Goal: Complete application form: Complete application form

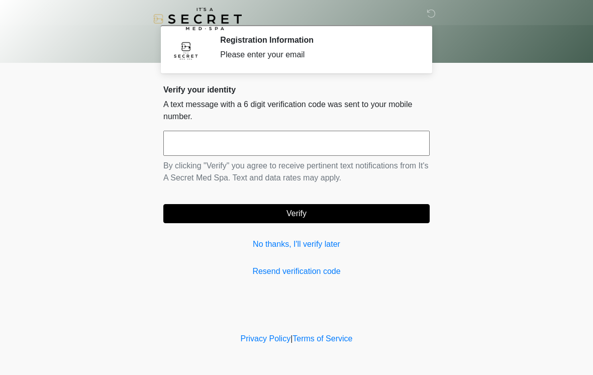
click at [252, 245] on link "No thanks, I'll verify later" at bounding box center [296, 244] width 266 height 12
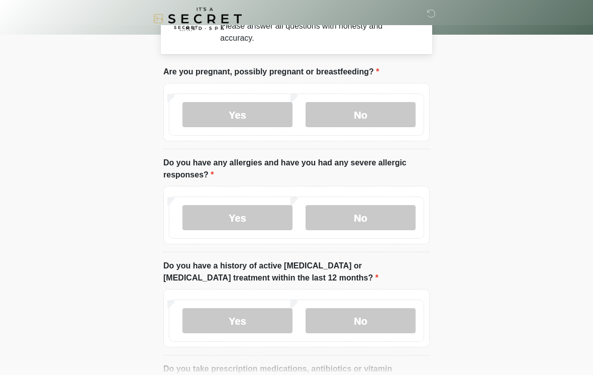
scroll to position [30, 0]
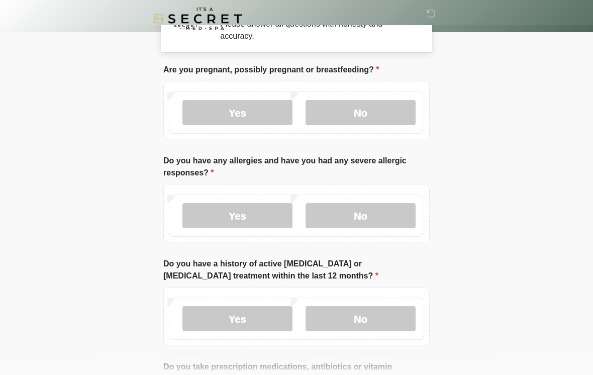
click at [388, 104] on label "No" at bounding box center [360, 112] width 110 height 25
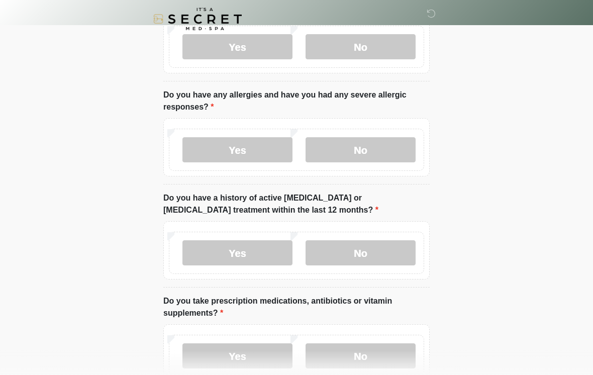
scroll to position [102, 0]
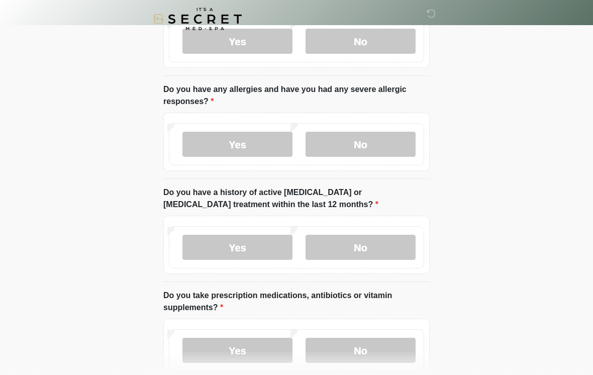
click at [393, 147] on label "No" at bounding box center [360, 144] width 110 height 25
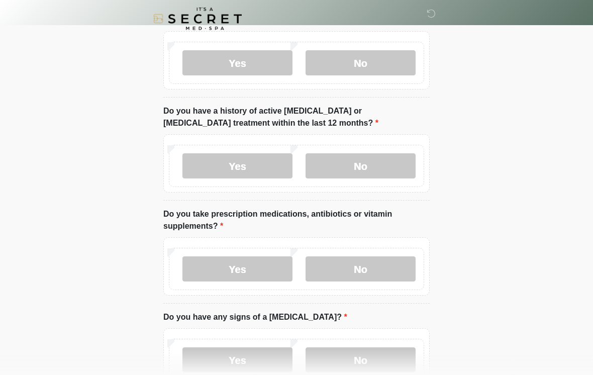
scroll to position [188, 0]
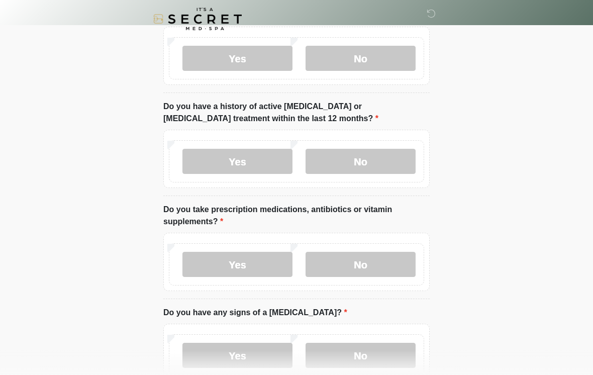
click at [402, 157] on label "No" at bounding box center [360, 161] width 110 height 25
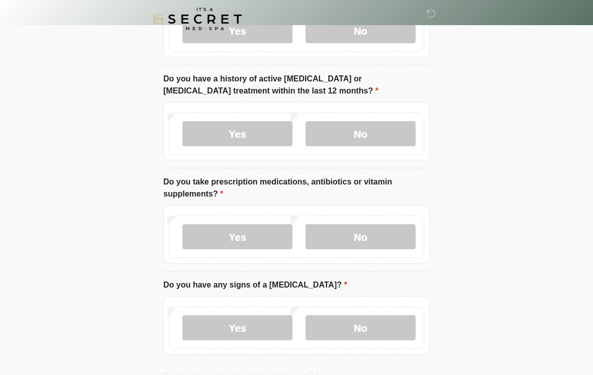
scroll to position [268, 0]
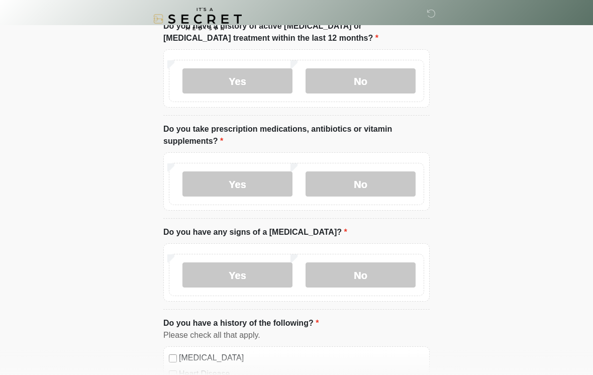
click at [400, 187] on label "No" at bounding box center [360, 183] width 110 height 25
click at [393, 278] on label "No" at bounding box center [360, 274] width 110 height 25
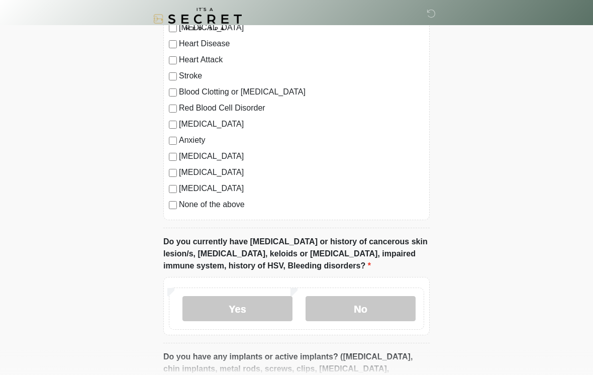
scroll to position [603, 0]
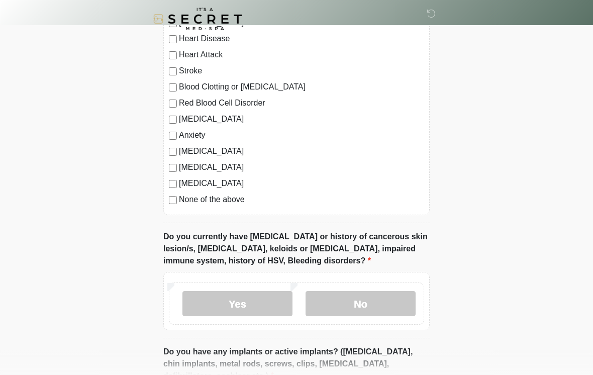
click at [216, 203] on label "None of the above" at bounding box center [301, 199] width 245 height 12
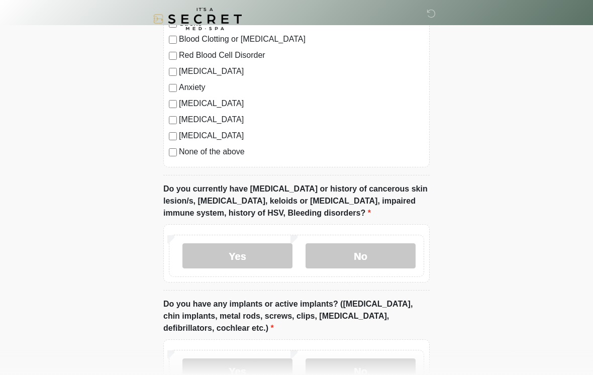
click at [379, 259] on label "No" at bounding box center [360, 255] width 110 height 25
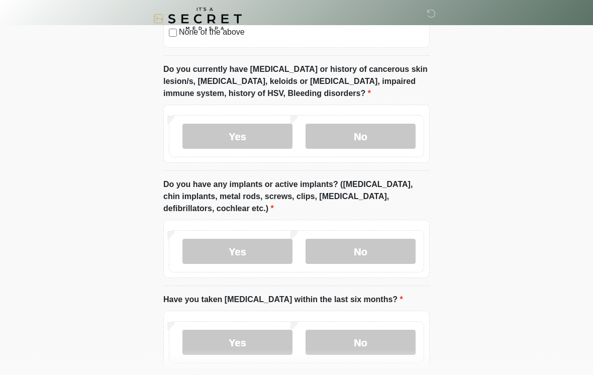
click at [396, 250] on label "No" at bounding box center [360, 251] width 110 height 25
click at [398, 340] on label "No" at bounding box center [360, 341] width 110 height 25
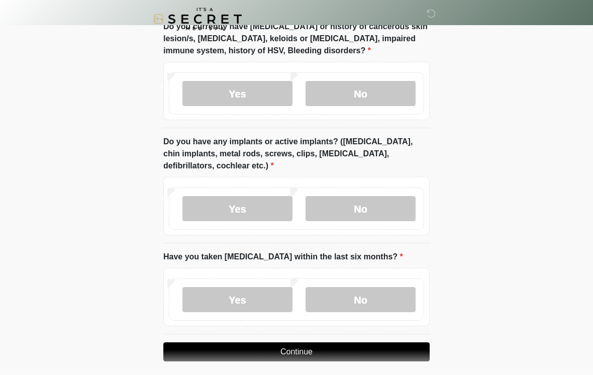
scroll to position [836, 0]
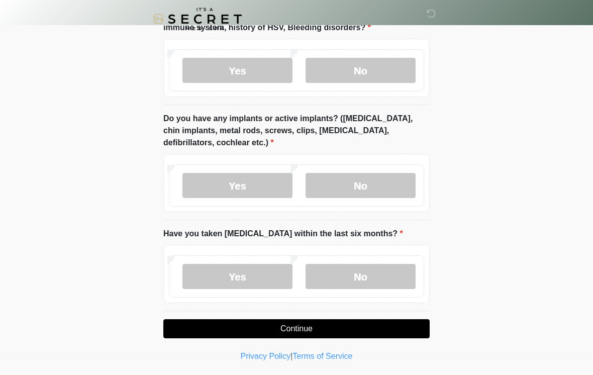
click at [258, 183] on label "Yes" at bounding box center [237, 185] width 110 height 25
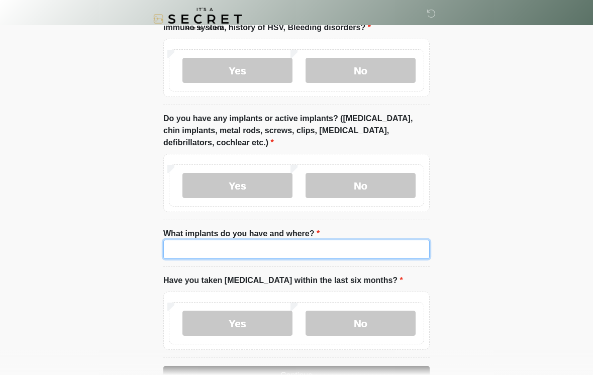
click at [381, 249] on input "What implants do you have and where?" at bounding box center [296, 249] width 266 height 19
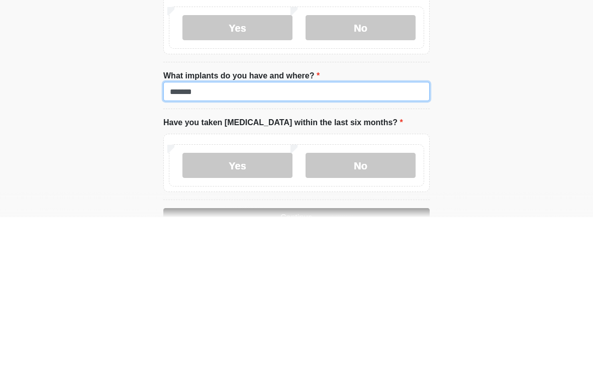
type input "******"
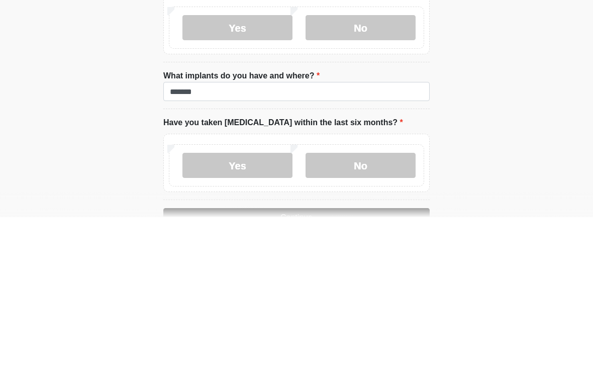
click at [381, 310] on label "No" at bounding box center [360, 322] width 110 height 25
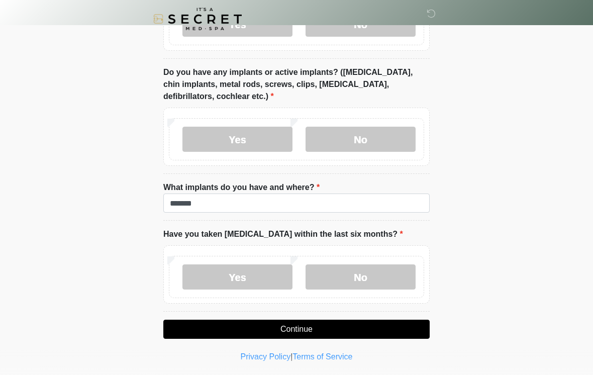
click at [398, 319] on button "Continue" at bounding box center [296, 328] width 266 height 19
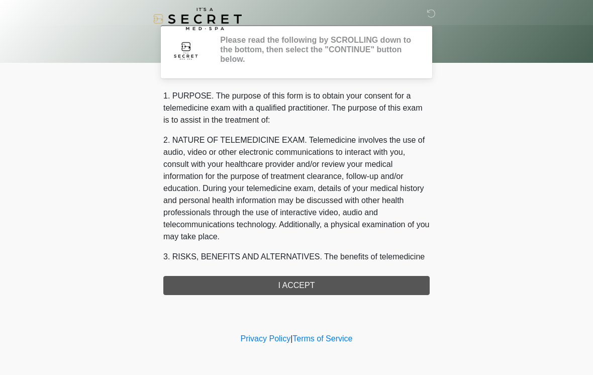
scroll to position [0, 0]
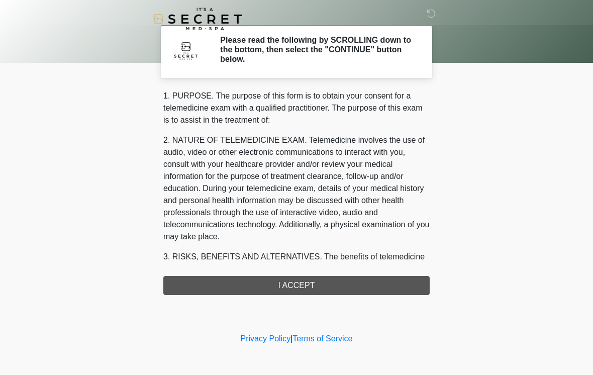
click at [408, 287] on div "1. PURPOSE. The purpose of this form is to obtain your consent for a telemedici…" at bounding box center [296, 192] width 266 height 205
click at [292, 284] on div "1. PURPOSE. The purpose of this form is to obtain your consent for a telemedici…" at bounding box center [296, 192] width 266 height 205
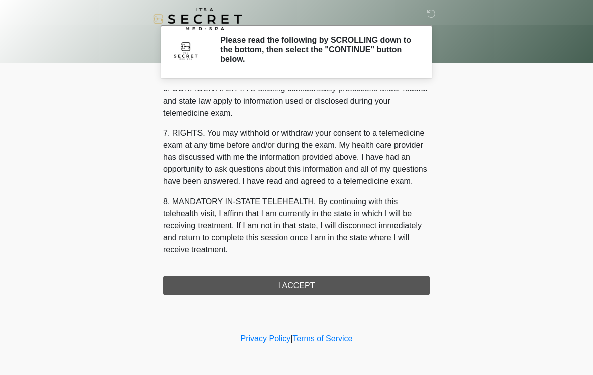
click at [303, 283] on div "1. PURPOSE. The purpose of this form is to obtain your consent for a telemedici…" at bounding box center [296, 192] width 266 height 205
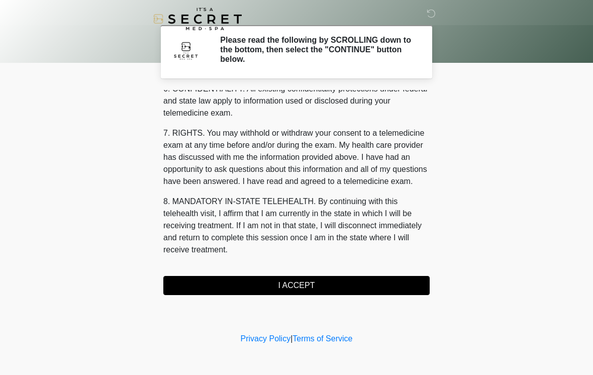
scroll to position [409, 0]
click at [327, 282] on button "I ACCEPT" at bounding box center [296, 285] width 266 height 19
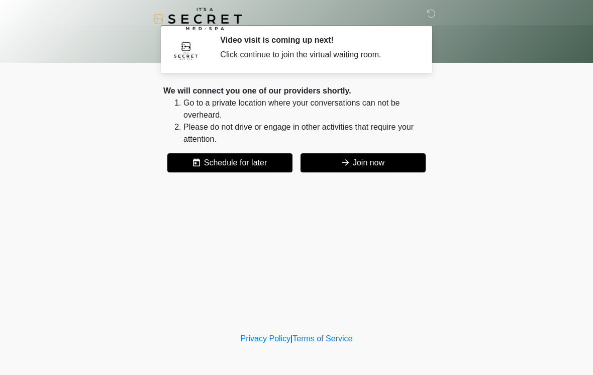
click at [392, 162] on button "Join now" at bounding box center [362, 162] width 125 height 19
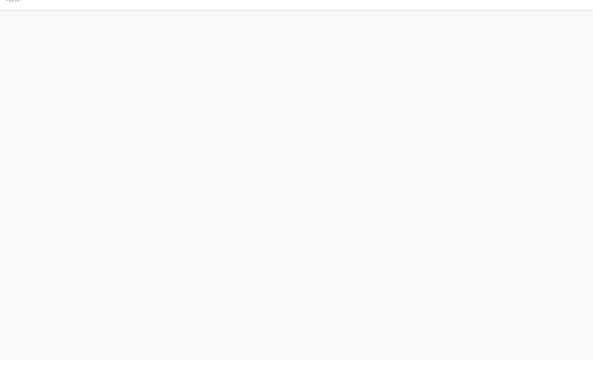
scroll to position [3, 0]
